Goal: Task Accomplishment & Management: Complete application form

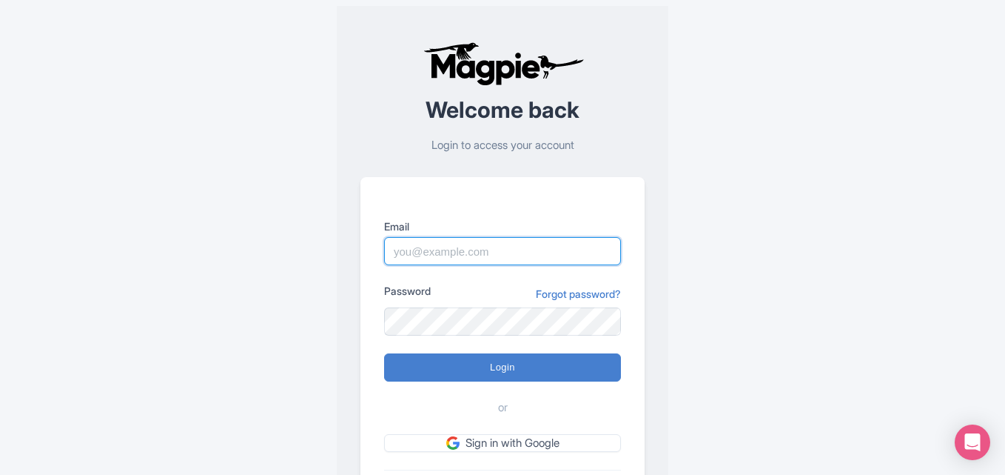
paste input "[EMAIL_ADDRESS][DOMAIN_NAME]"
type input "[EMAIL_ADDRESS][DOMAIN_NAME]"
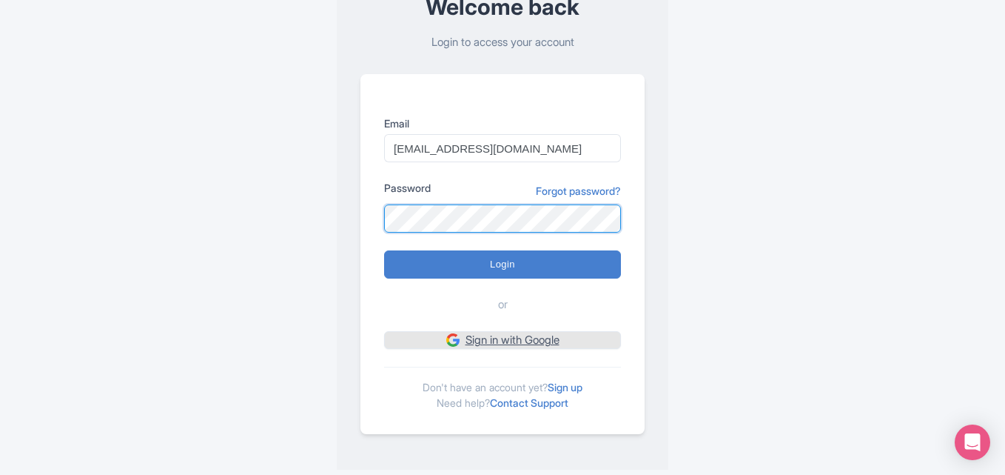
scroll to position [104, 0]
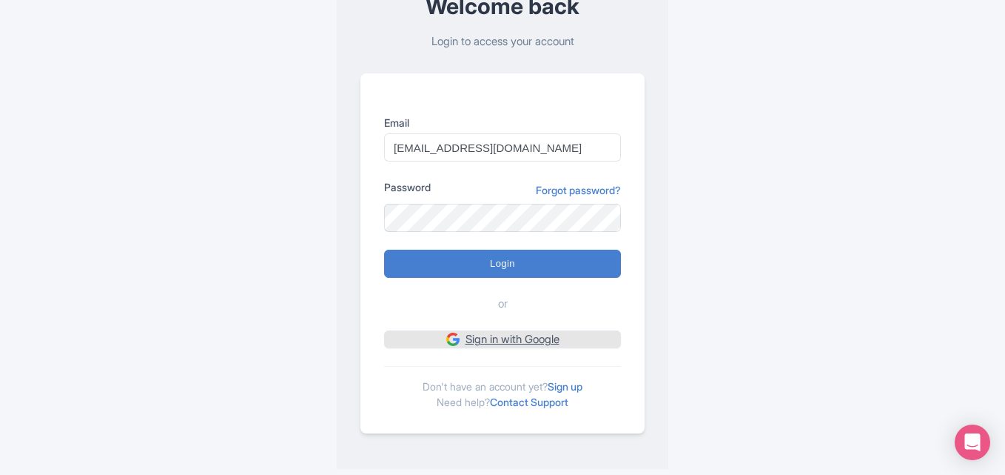
click at [521, 341] on link "Sign in with Google" at bounding box center [502, 339] width 237 height 19
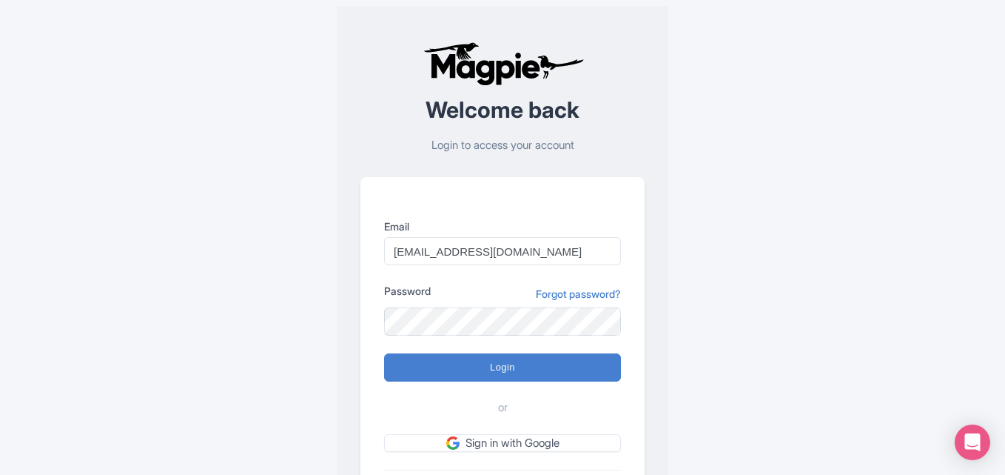
scroll to position [104, 0]
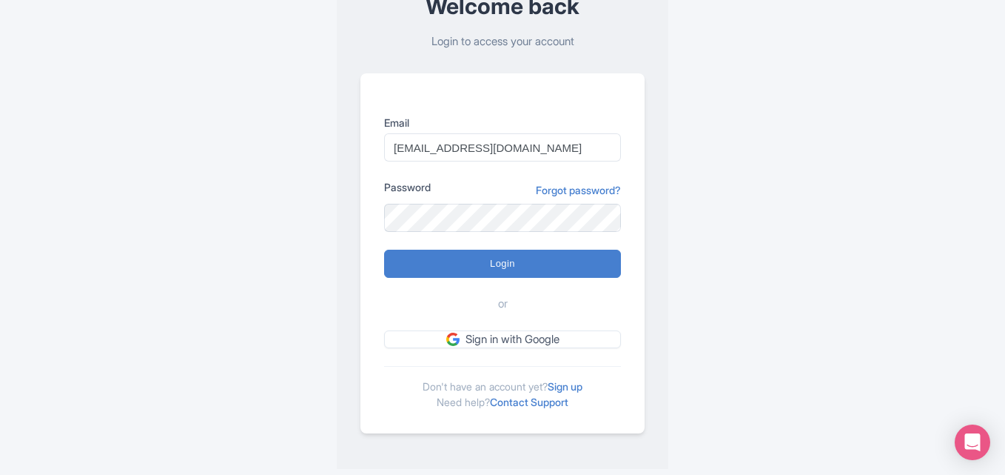
click at [477, 254] on input "Login" at bounding box center [502, 264] width 237 height 28
type input "Logging in..."
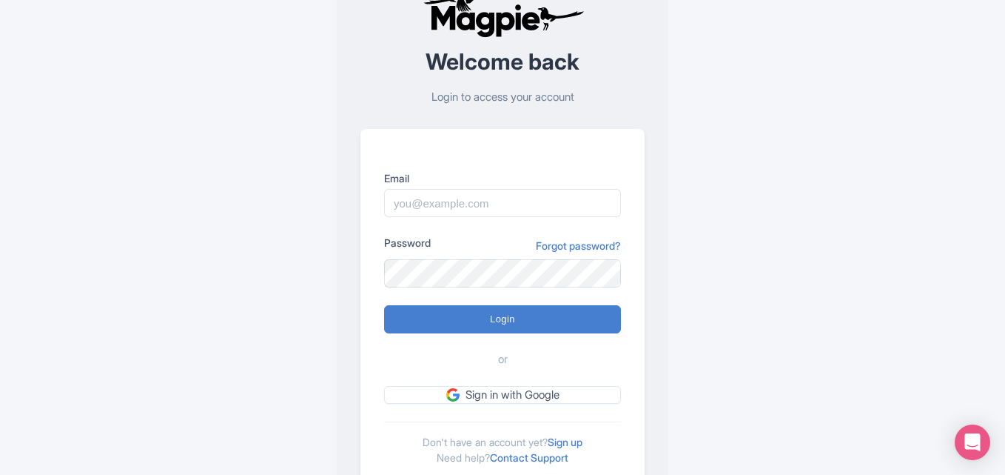
scroll to position [104, 0]
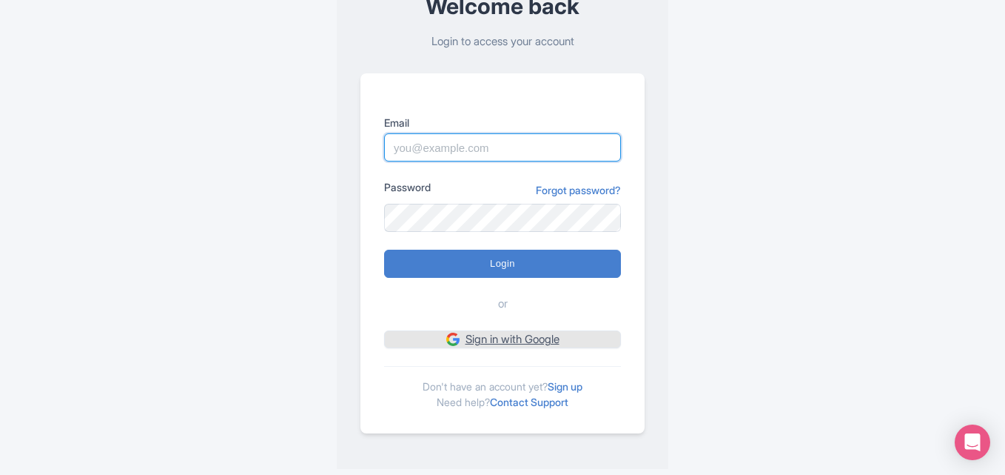
type input "[EMAIL_ADDRESS][DOMAIN_NAME]"
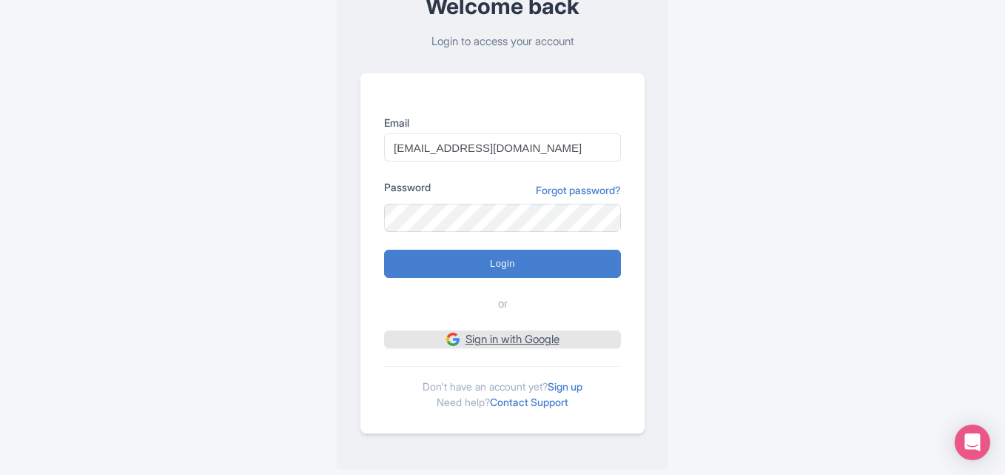
click at [515, 341] on link "Sign in with Google" at bounding box center [502, 339] width 237 height 19
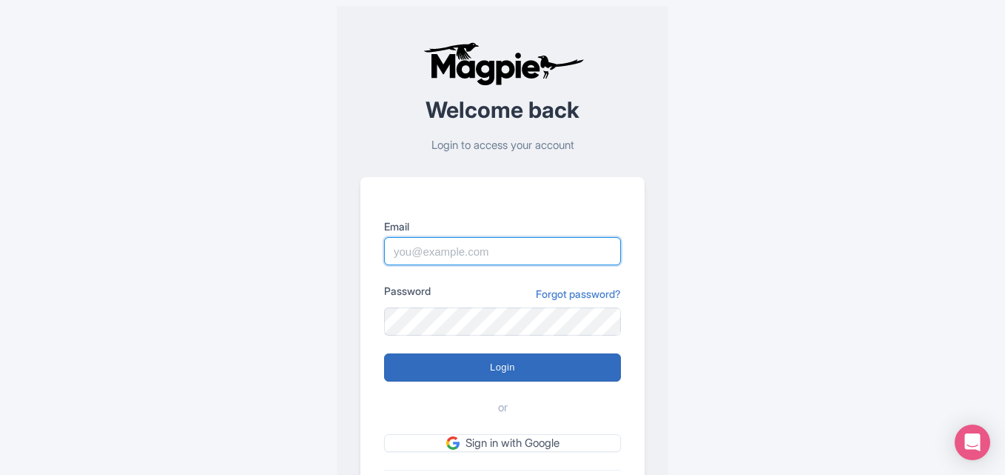
type input "houstonvipshuttle13@gmail.com"
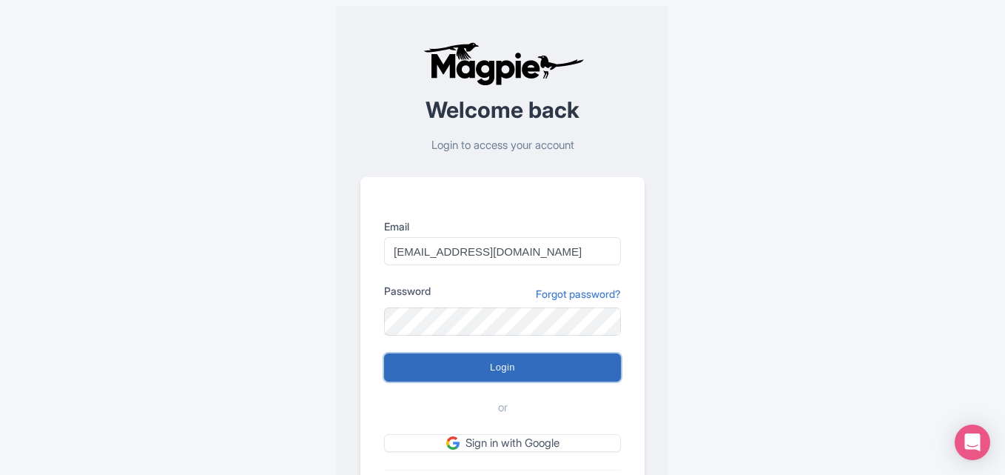
click at [491, 371] on input "Login" at bounding box center [502, 367] width 237 height 28
type input "Logging in..."
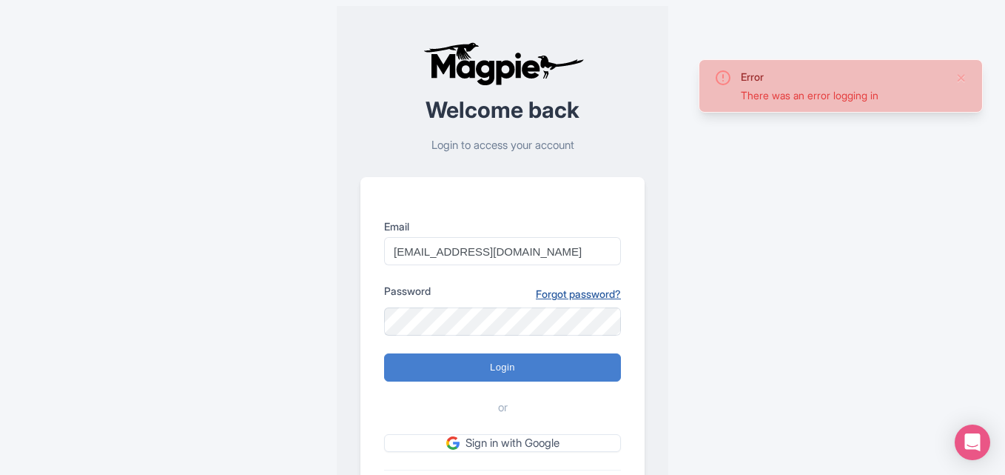
scroll to position [104, 0]
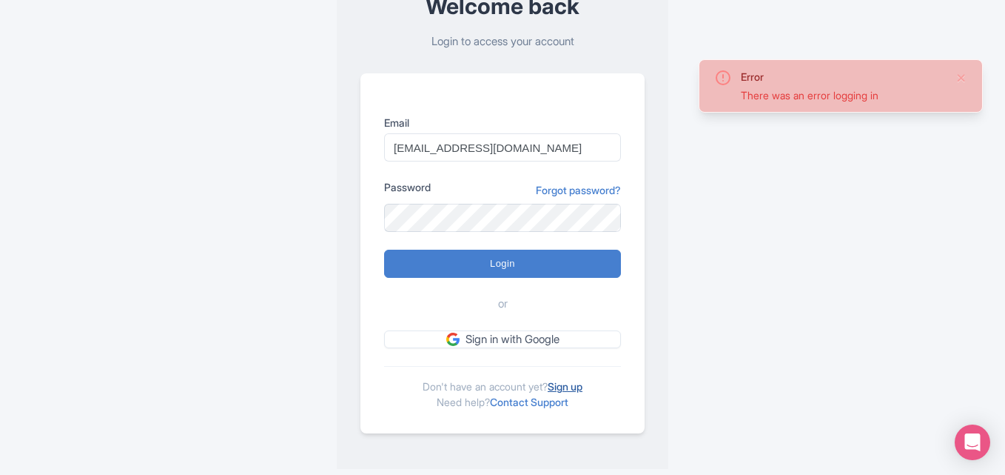
click at [575, 384] on link "Sign up" at bounding box center [565, 386] width 35 height 13
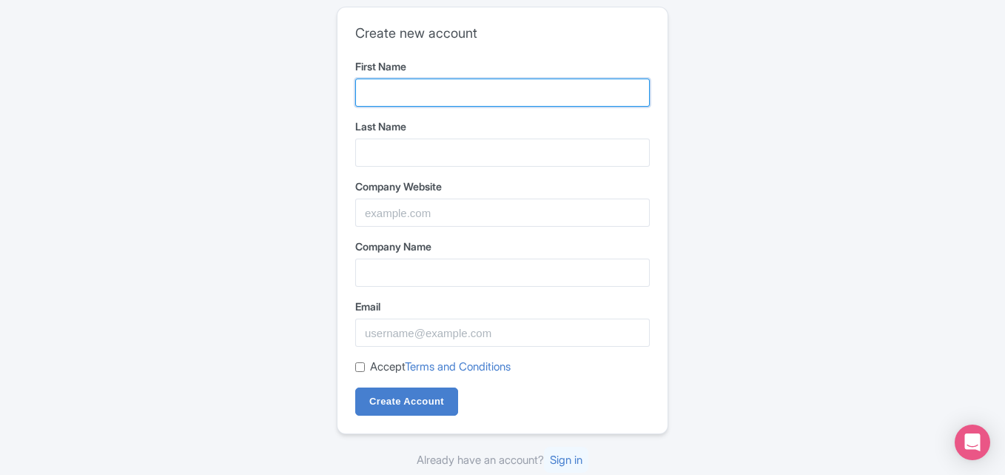
click at [443, 91] on input "First Name" at bounding box center [502, 92] width 295 height 28
type input "Houston VIP"
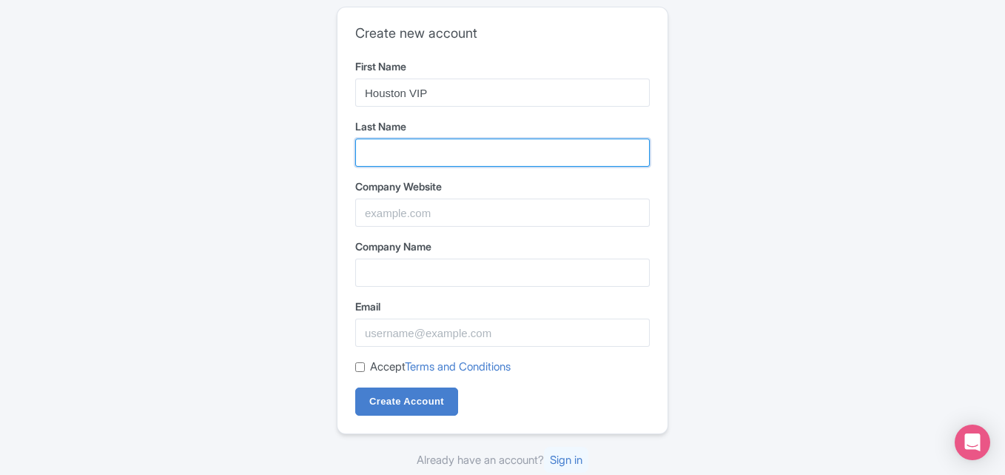
drag, startPoint x: 409, startPoint y: 149, endPoint x: 435, endPoint y: 167, distance: 31.2
click at [409, 149] on input "Last Name" at bounding box center [502, 152] width 295 height 28
type input "Shuttle"
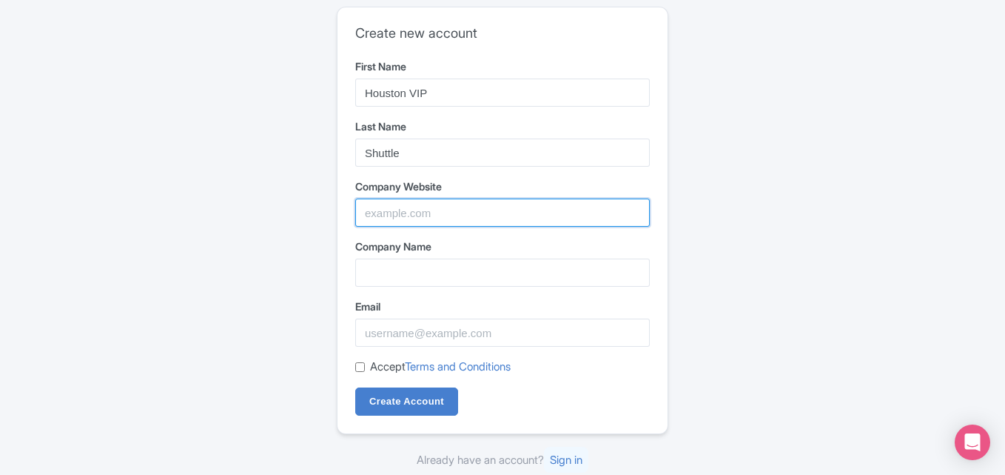
click at [414, 206] on input "Company Website" at bounding box center [502, 212] width 295 height 28
paste input "https://www.houstonvipshuttle.com/"
type input "https://www.houstonvipshuttle.com/"
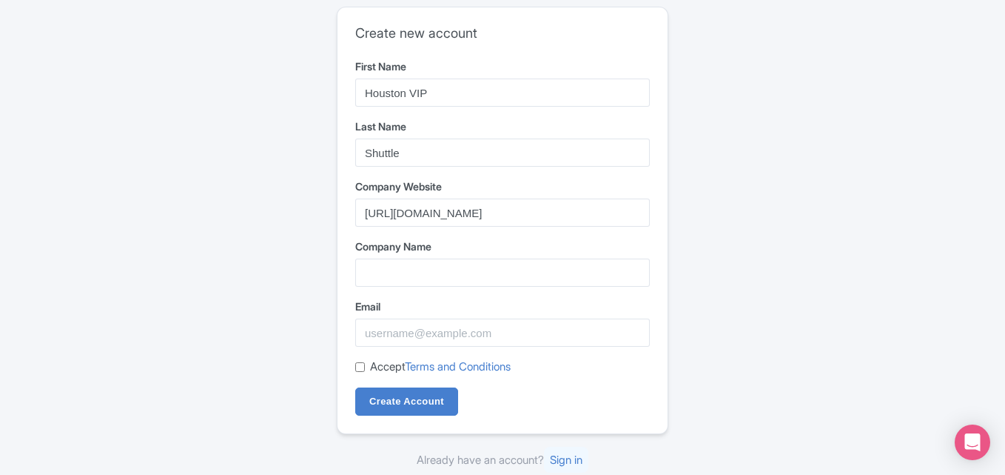
click at [797, 219] on div "Create new account First Name Houston VIP Last Name Shuttle Company Website htt…" at bounding box center [503, 238] width 948 height 474
click at [491, 272] on input "Company Name" at bounding box center [502, 272] width 295 height 28
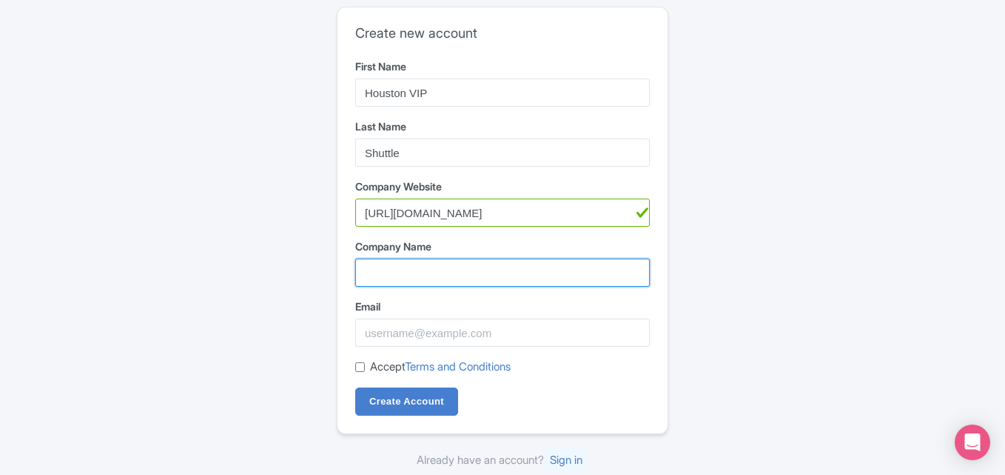
paste input "Houston VIP shuttle"
click at [435, 278] on input "Houston VIP shuttle" at bounding box center [502, 272] width 295 height 28
type input "Houston VIP Shuttle"
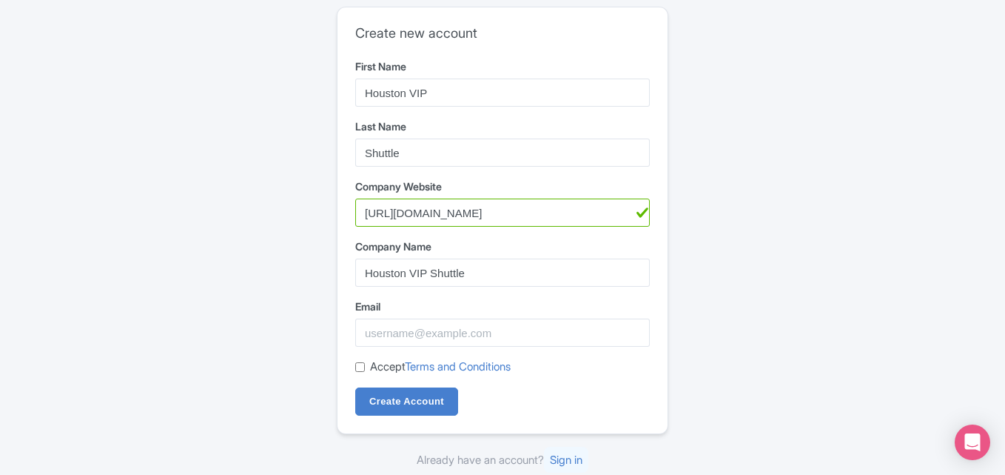
click at [734, 219] on div "Create new account First Name Houston VIP Last Name Shuttle Company Website htt…" at bounding box center [503, 238] width 948 height 474
click at [400, 325] on input "Email" at bounding box center [502, 332] width 295 height 28
paste input "[EMAIL_ADDRESS][DOMAIN_NAME]"
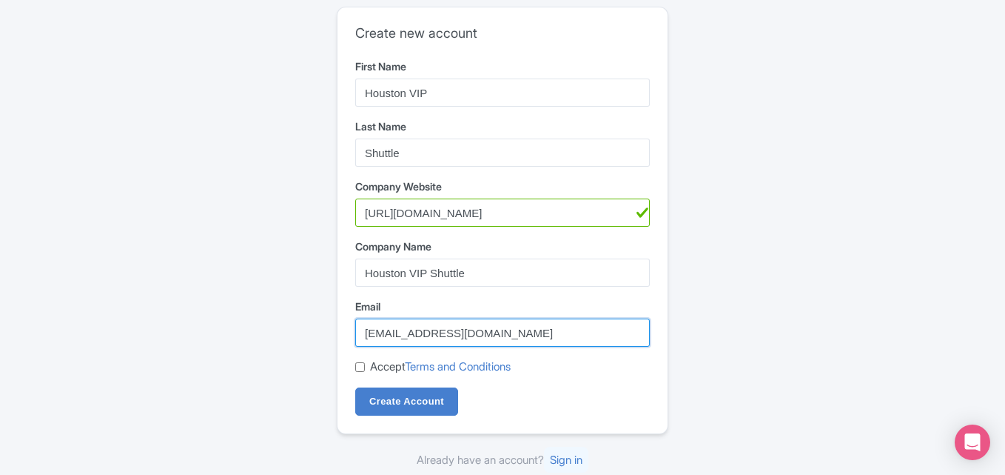
type input "[EMAIL_ADDRESS][DOMAIN_NAME]"
drag, startPoint x: 358, startPoint y: 366, endPoint x: 364, endPoint y: 371, distance: 8.0
click at [358, 366] on input "Accept Terms and Conditions" at bounding box center [360, 367] width 10 height 10
checkbox input "true"
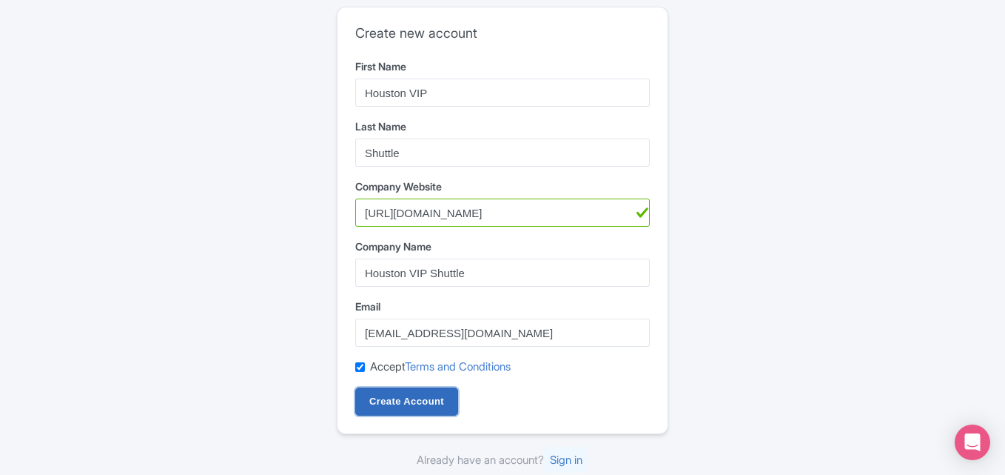
click at [382, 402] on input "Create Account" at bounding box center [406, 401] width 103 height 28
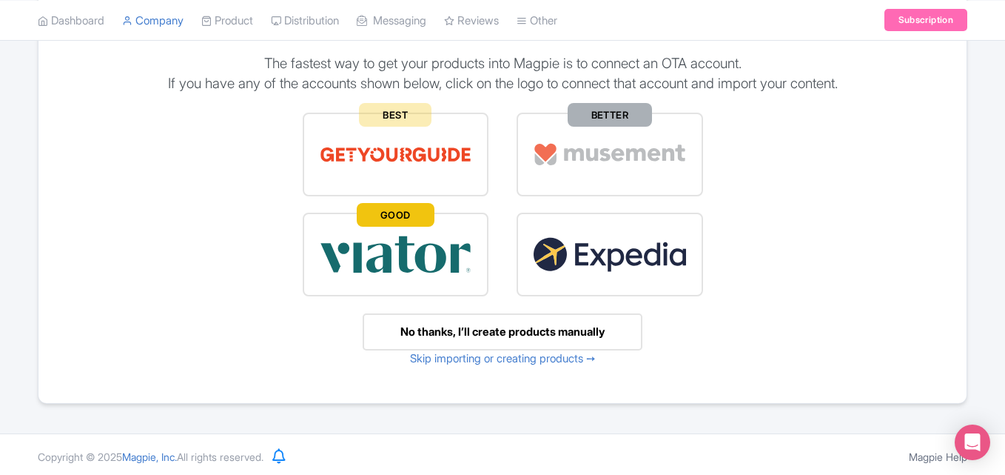
scroll to position [167, 0]
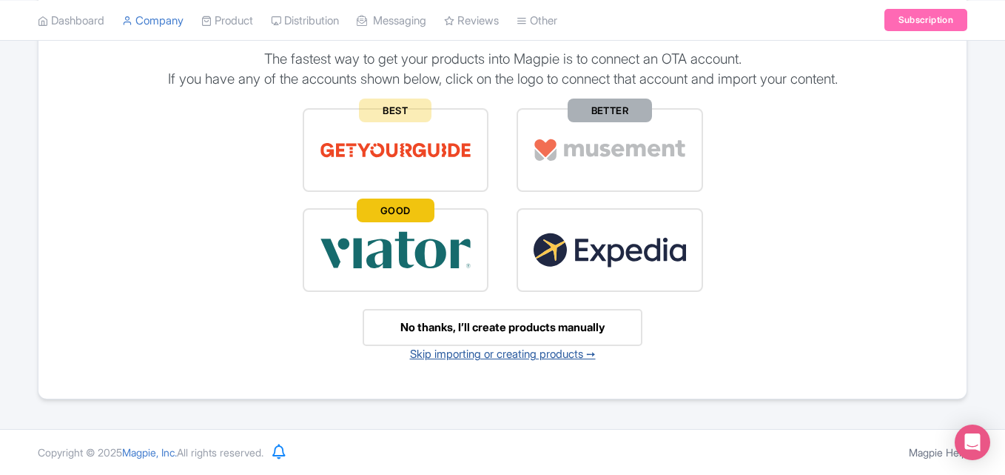
click at [494, 353] on link "Skip importing or creating products ➙" at bounding box center [503, 353] width 186 height 14
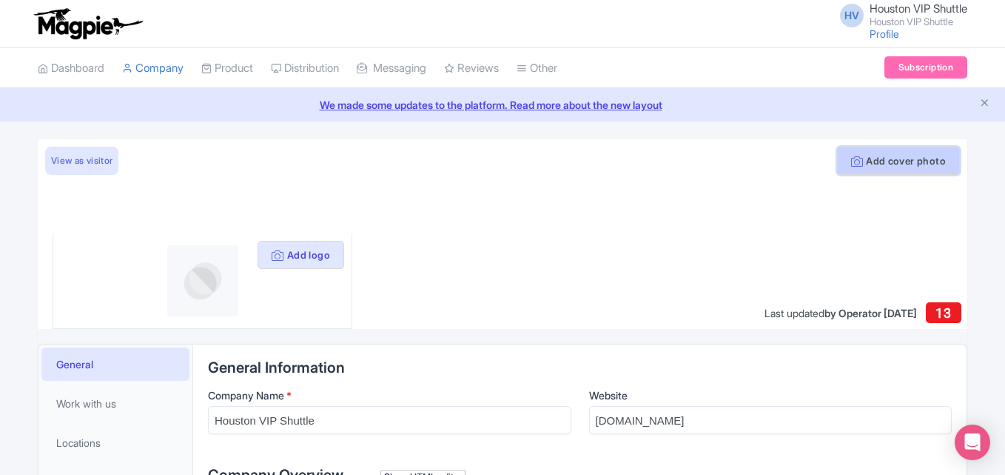
click at [882, 164] on button "Add cover photo" at bounding box center [898, 161] width 123 height 28
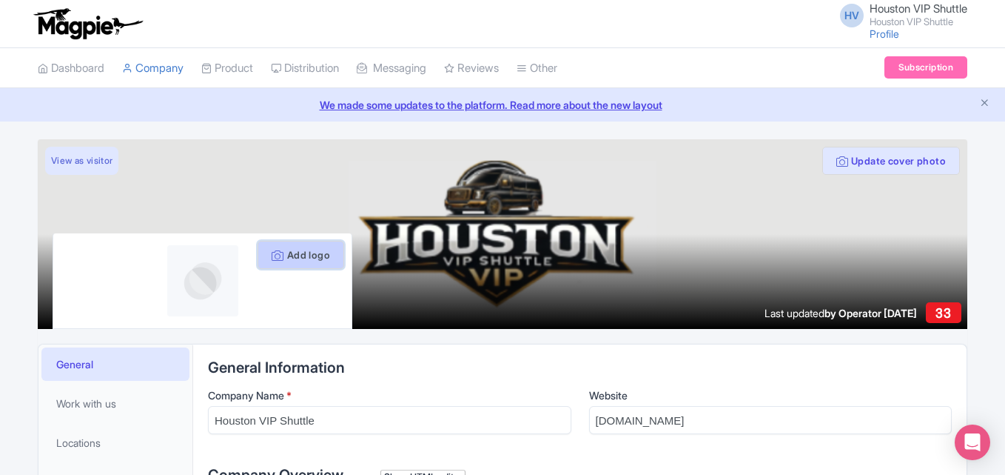
click at [309, 254] on button "Add logo" at bounding box center [301, 255] width 87 height 28
click at [287, 257] on button "Add logo" at bounding box center [301, 255] width 87 height 28
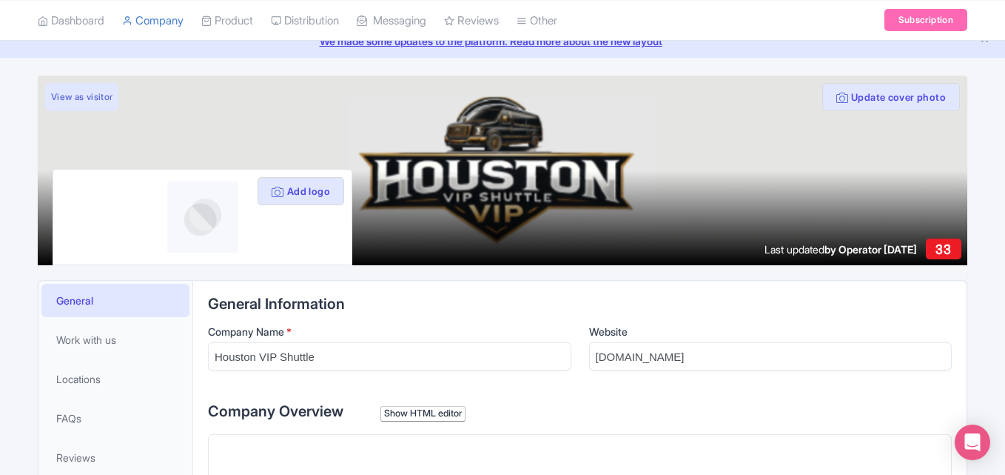
scroll to position [148, 0]
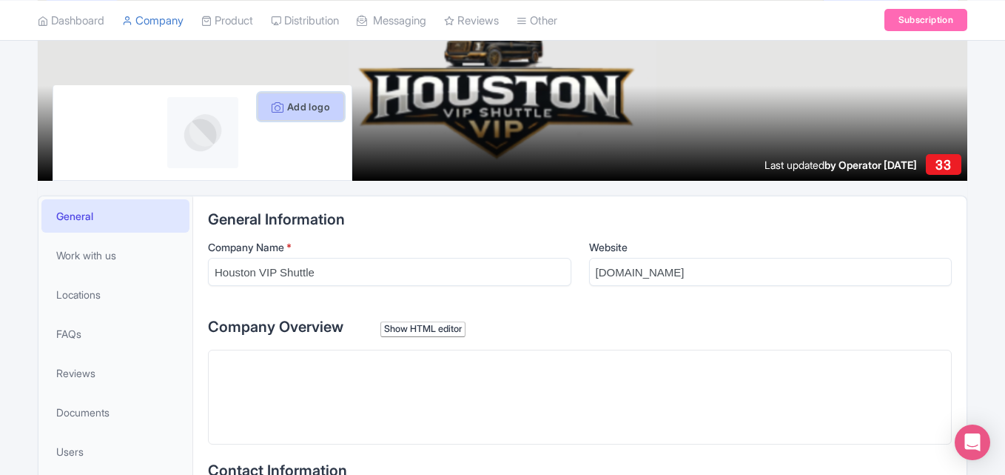
click at [272, 107] on icon at bounding box center [278, 107] width 12 height 12
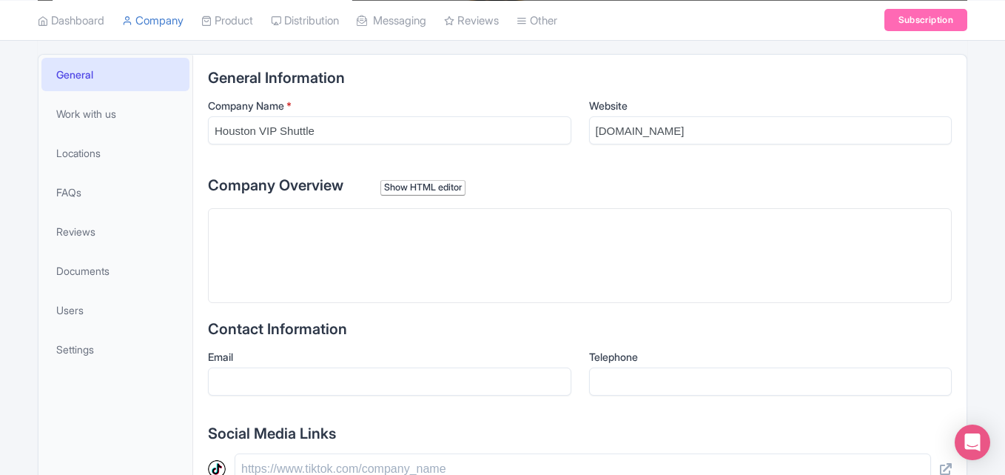
scroll to position [296, 0]
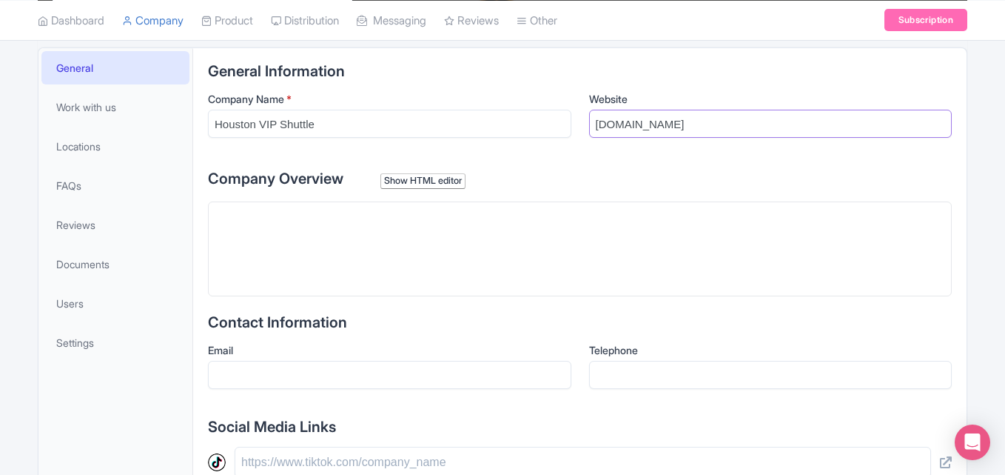
click at [712, 129] on input "[DOMAIN_NAME]" at bounding box center [771, 124] width 364 height 28
click at [761, 124] on input "[DOMAIN_NAME]" at bounding box center [771, 124] width 364 height 28
drag, startPoint x: 740, startPoint y: 118, endPoint x: 540, endPoint y: 119, distance: 199.9
click at [541, 119] on div "Company Name * Houston VIP Shuttle Website houstonvipshuttle.com" at bounding box center [580, 120] width 744 height 58
paste input "ttps://www.houstonvipshuttle.com/"
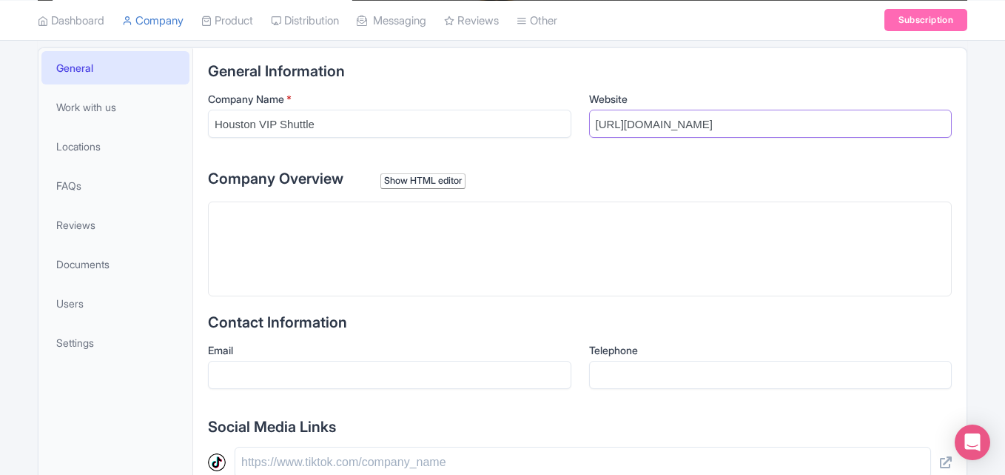
type input "https://www.houstonvipshuttle.com/"
click at [639, 185] on label "Company Overview Show HTML editor" at bounding box center [580, 178] width 744 height 22
click at [398, 234] on trix-editor at bounding box center [580, 248] width 744 height 95
paste trix-editor "<div>At Houston VIP Shuttle, we are committed to delivering premium, reliable, …"
type trix-editor "<div>At Houston VIP Shuttle, we are committed to delivering premium, reliable, …"
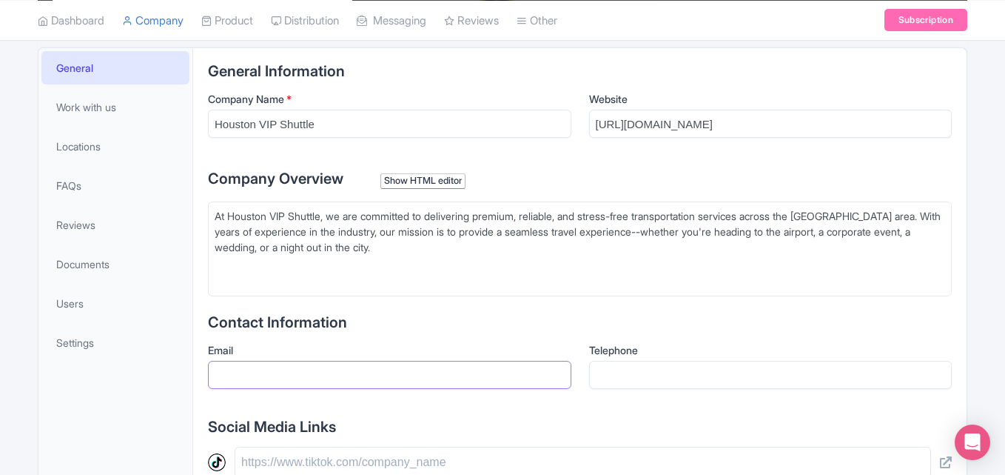
click at [339, 370] on input "Email" at bounding box center [390, 375] width 364 height 28
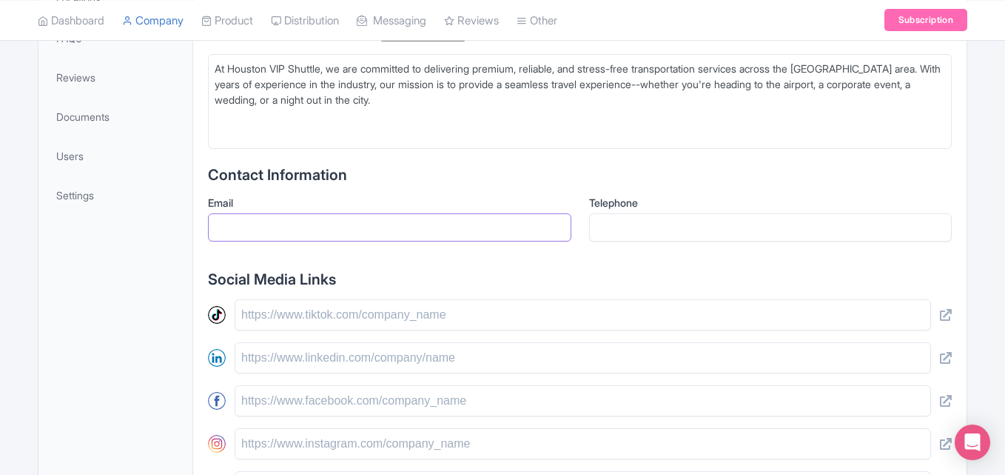
scroll to position [444, 0]
paste input "houstonvipshuttle13@gmail.com"
type input "houstonvipshuttle13@gmail.com"
click at [629, 230] on input "Telephone" at bounding box center [771, 226] width 364 height 28
click at [640, 224] on input "Telephone" at bounding box center [771, 226] width 364 height 28
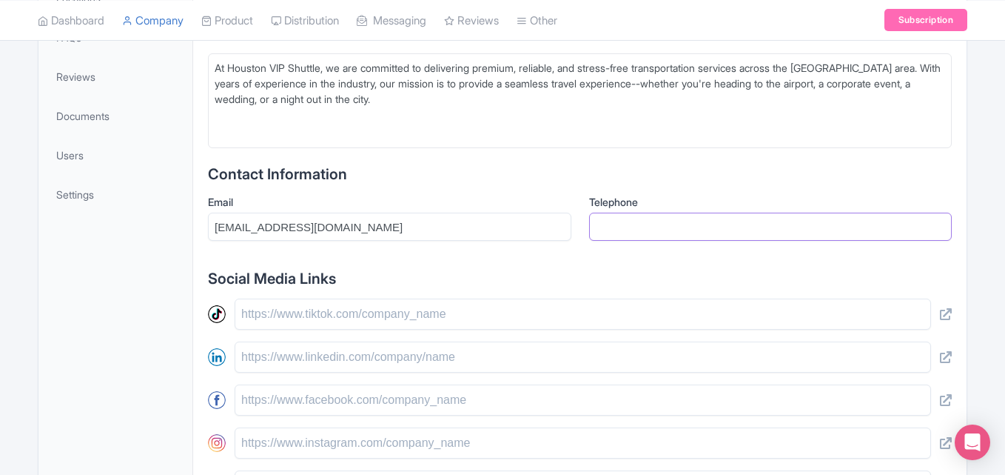
click at [623, 228] on input "Telephone" at bounding box center [771, 226] width 364 height 28
paste input "+1 281-616-5119"
type input "+1 281-616-5119"
click at [523, 184] on div "Contact Information Email houstonvipshuttle13@gmail.com Telephone +1 281-616-51…" at bounding box center [580, 209] width 744 height 87
click at [298, 398] on input "text" at bounding box center [583, 399] width 697 height 31
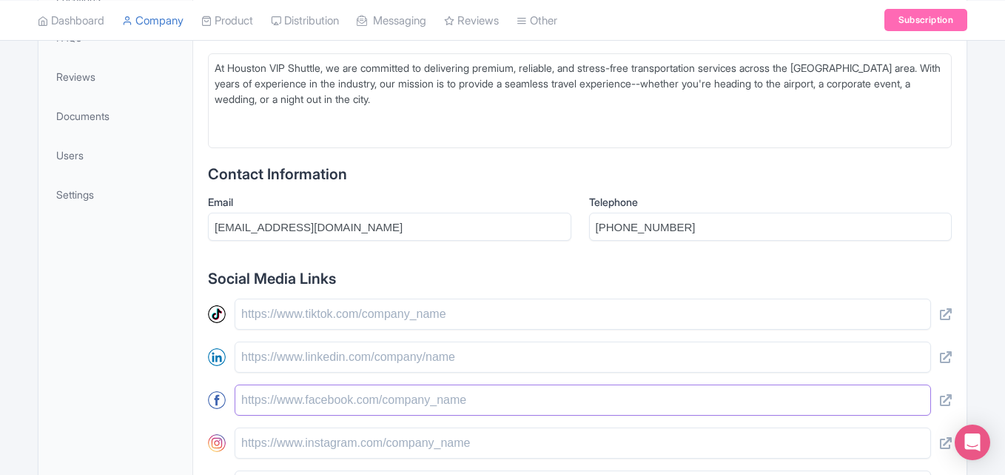
paste input "https://www.facebook.com/houstonvipshuttle"
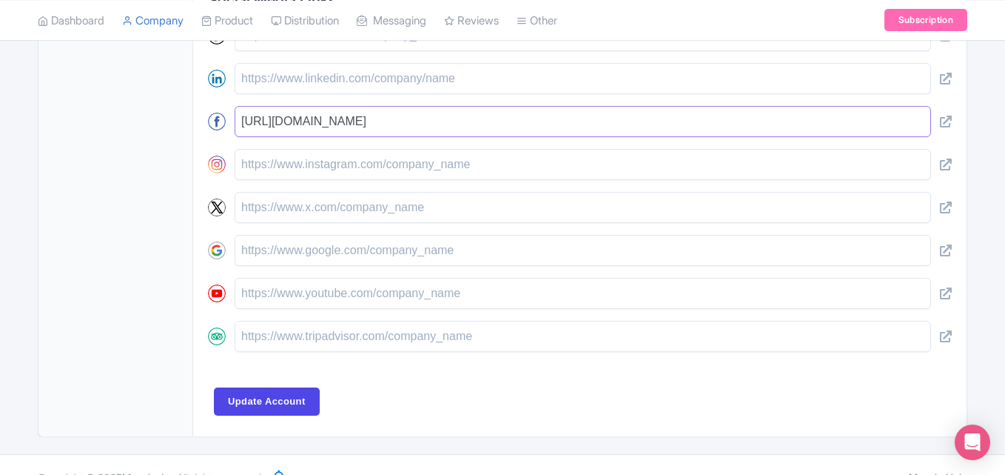
scroll to position [748, 0]
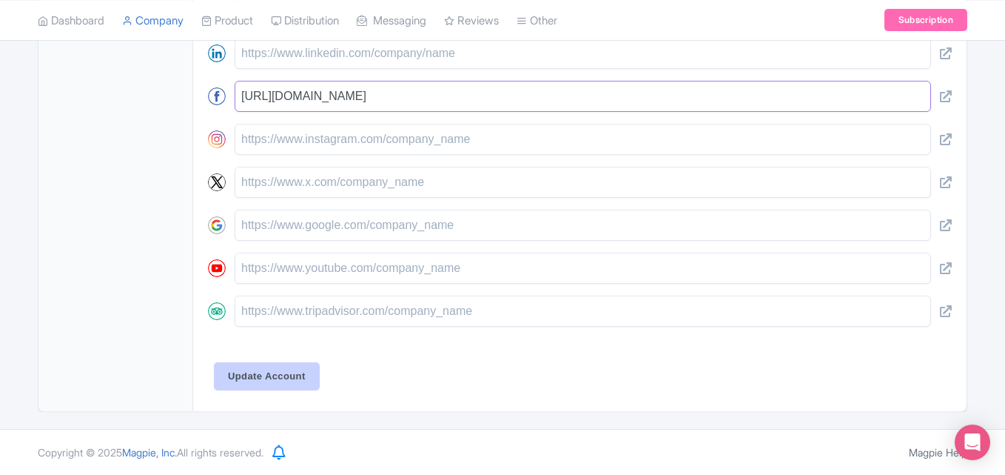
type input "https://www.facebook.com/houstonvipshuttle"
click at [277, 377] on input "Update Account" at bounding box center [267, 376] width 106 height 28
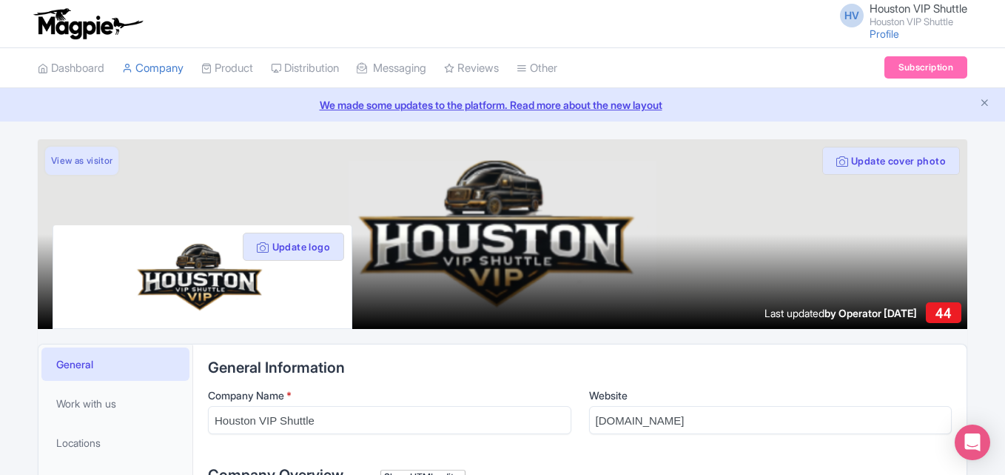
click at [98, 158] on link "View as visitor" at bounding box center [81, 161] width 73 height 28
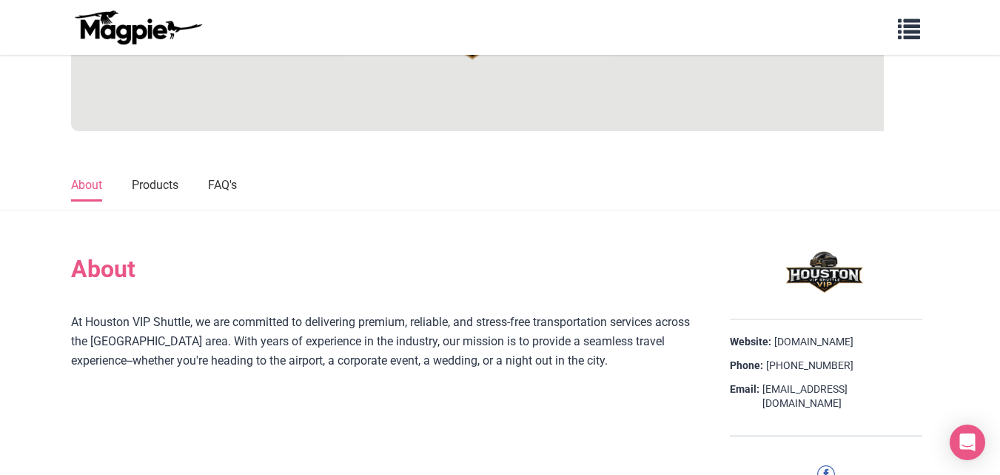
scroll to position [296, 0]
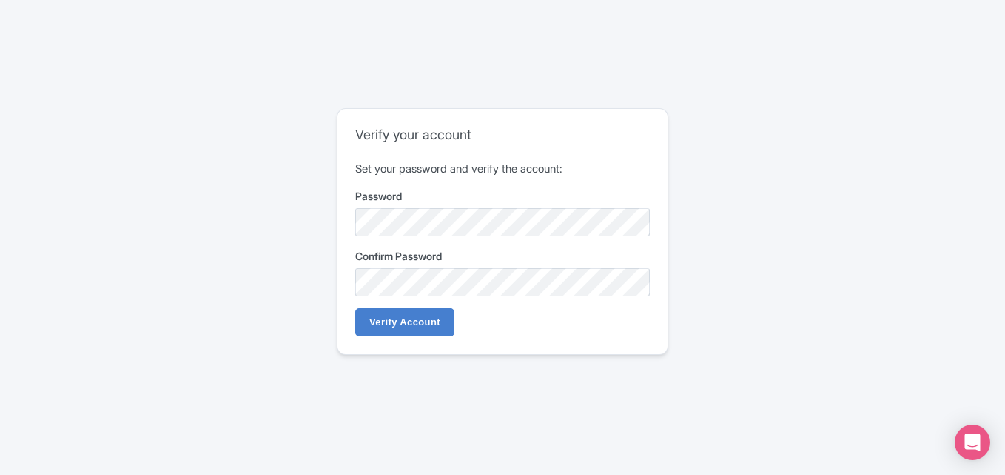
drag, startPoint x: 170, startPoint y: 57, endPoint x: 175, endPoint y: 50, distance: 8.6
click at [174, 53] on div "Verify your account Set your password and verify the account: Password Confirm …" at bounding box center [502, 237] width 1005 height 475
